Goal: Task Accomplishment & Management: Manage account settings

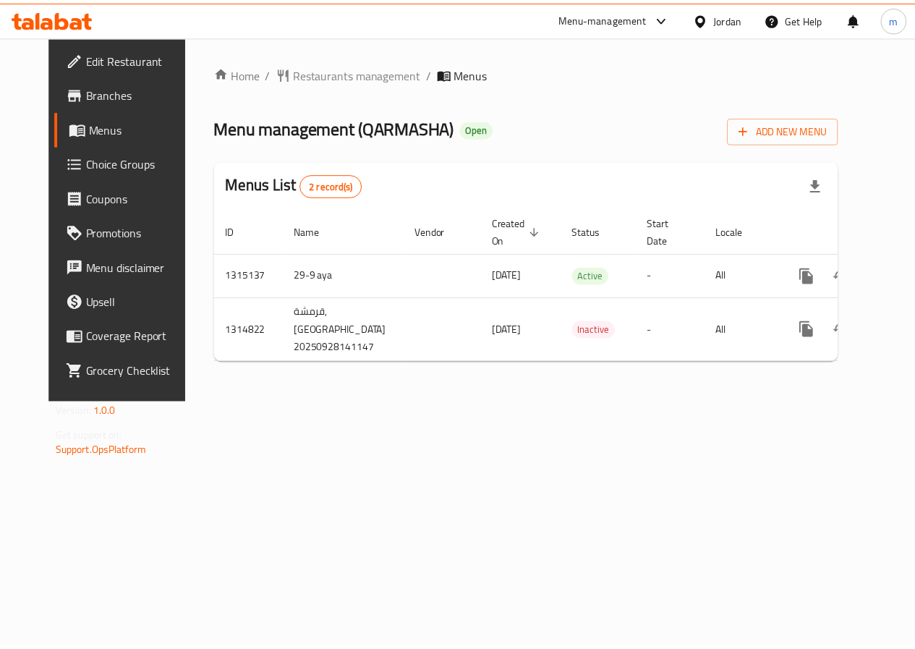
scroll to position [0, 5]
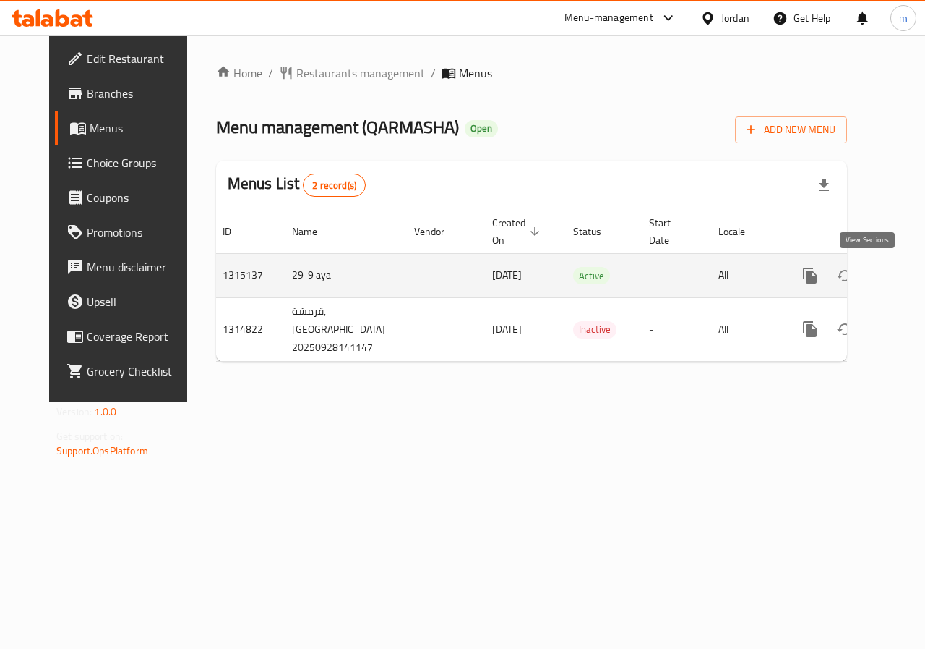
click at [906, 272] on icon "enhanced table" at bounding box center [914, 275] width 17 height 17
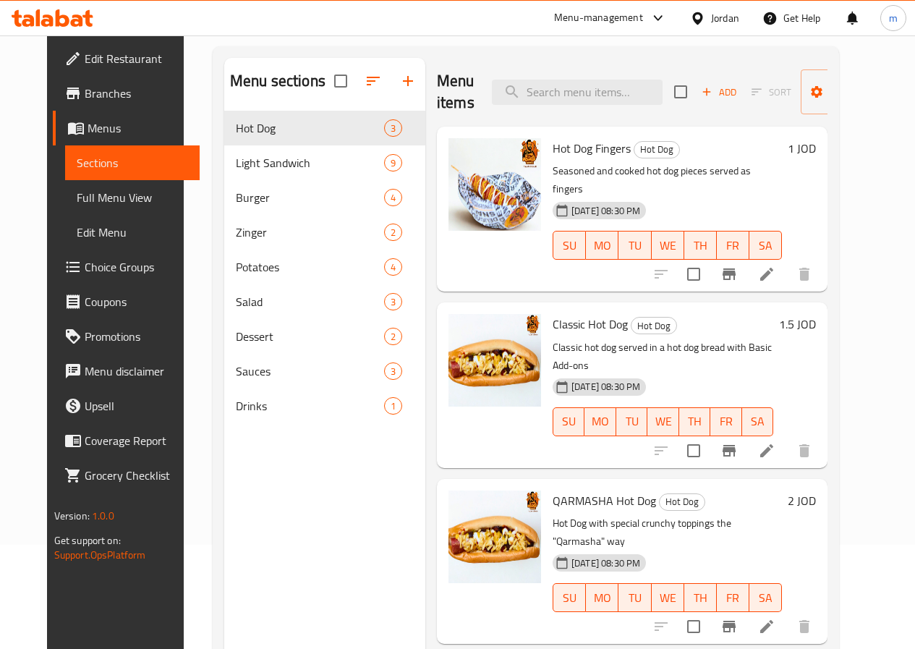
scroll to position [58, 0]
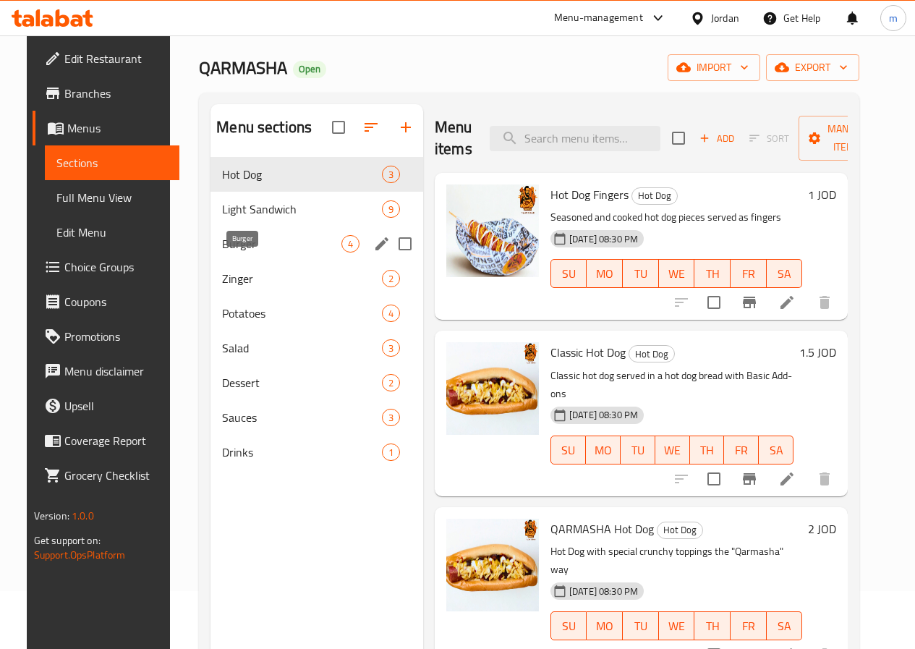
click at [242, 252] on span "Burger" at bounding box center [281, 243] width 119 height 17
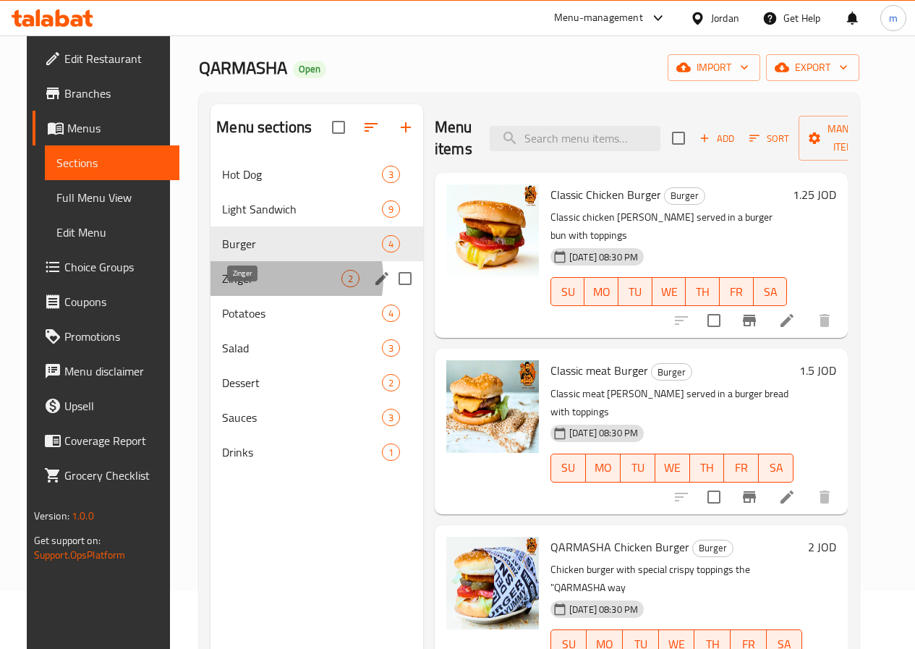
click at [256, 287] on span "Zinger" at bounding box center [281, 278] width 119 height 17
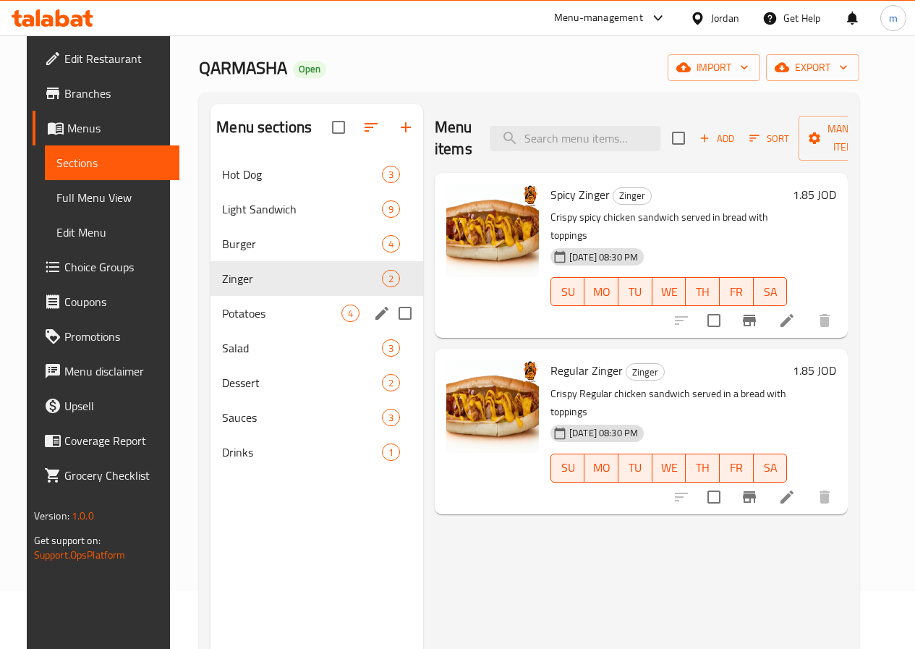
click at [256, 330] on div "Potatoes 4" at bounding box center [316, 313] width 213 height 35
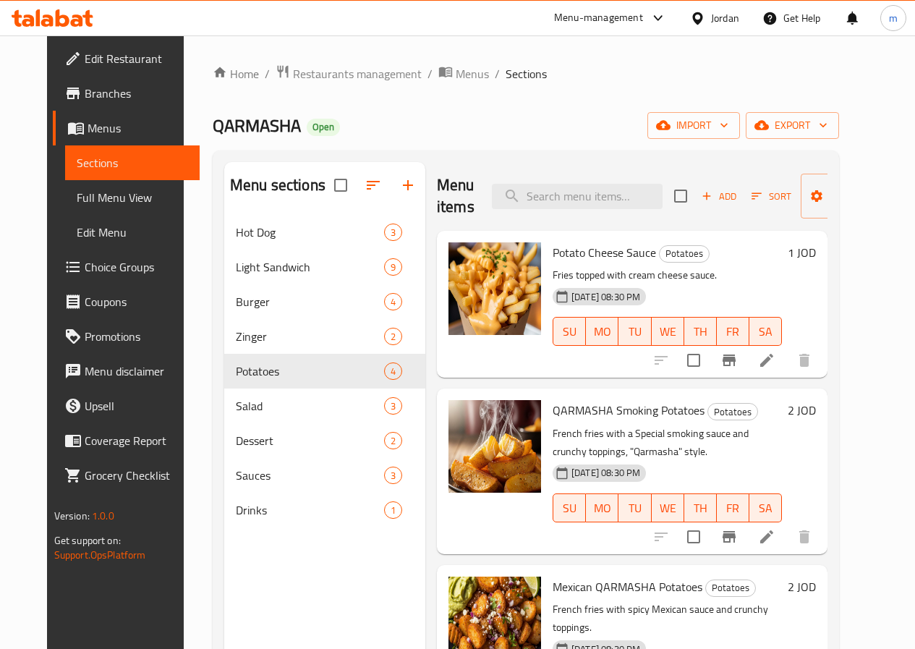
click at [85, 95] on span "Branches" at bounding box center [136, 93] width 103 height 17
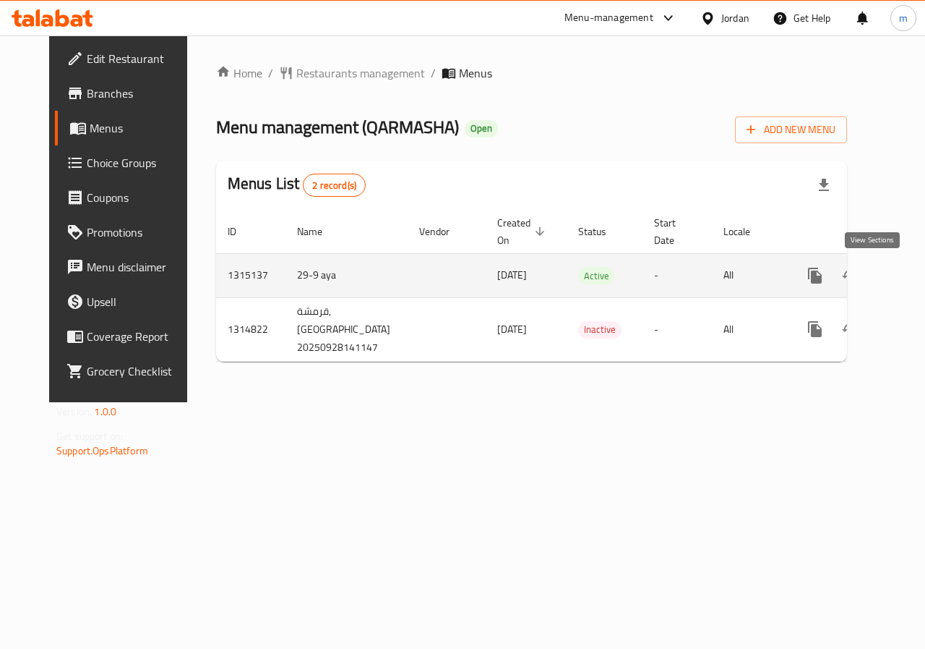
click at [911, 282] on icon "enhanced table" at bounding box center [919, 275] width 17 height 17
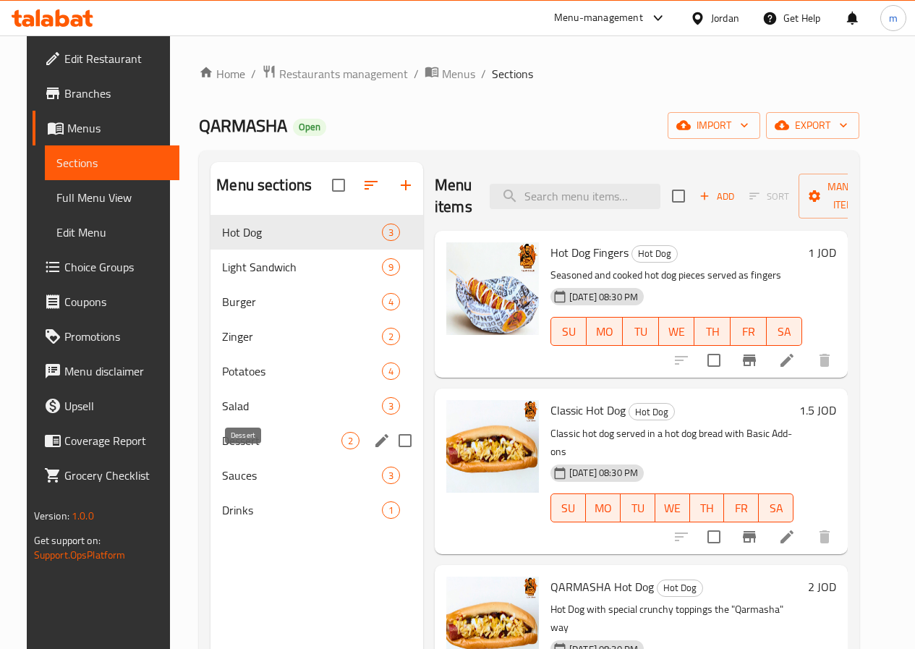
click at [261, 449] on span "Dessert" at bounding box center [281, 440] width 119 height 17
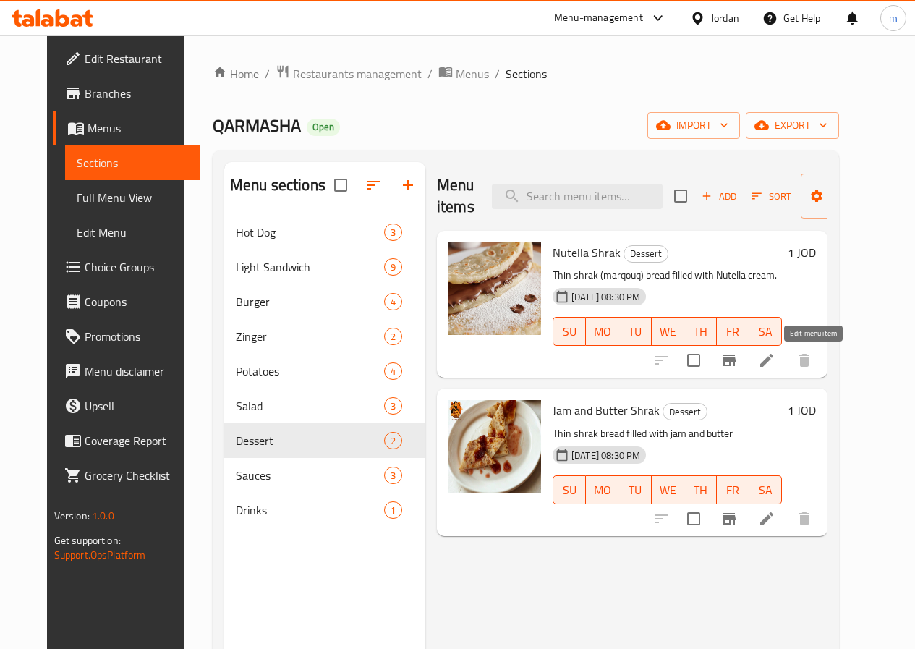
click at [775, 356] on icon at bounding box center [766, 359] width 17 height 17
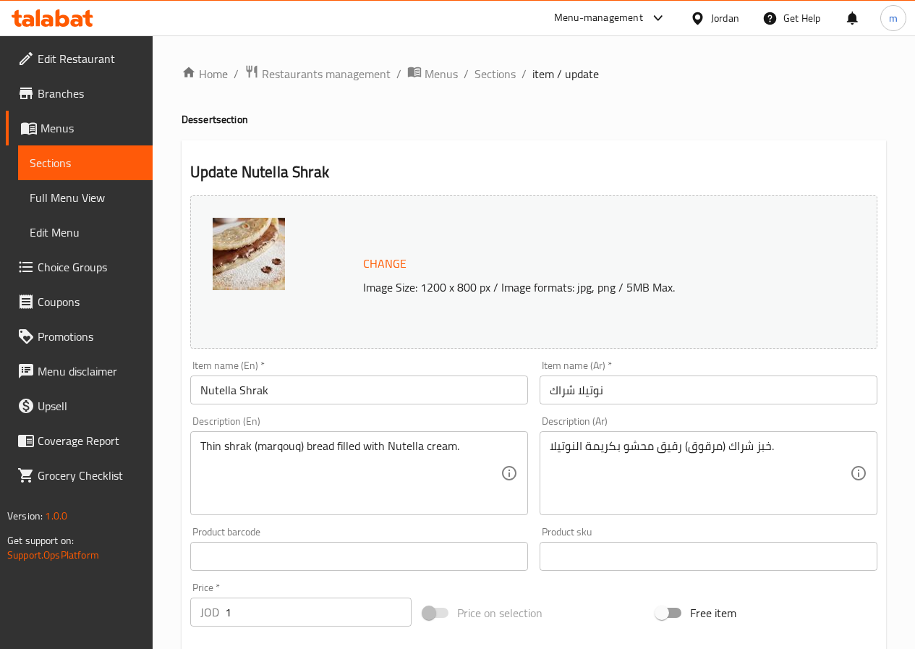
scroll to position [394, 0]
